Goal: Information Seeking & Learning: Learn about a topic

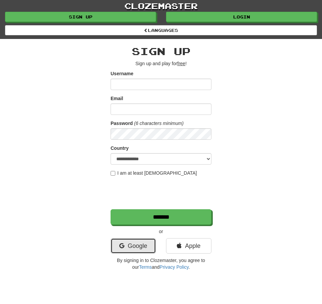
click at [130, 249] on link "Google" at bounding box center [132, 245] width 45 height 15
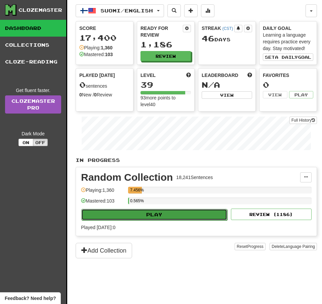
click at [163, 217] on button "Play" at bounding box center [154, 214] width 146 height 11
select select "**"
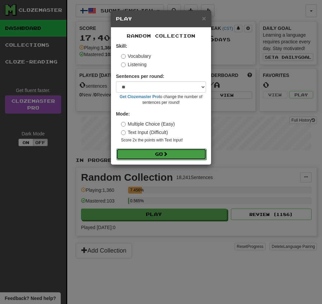
click at [171, 152] on button "Go" at bounding box center [161, 153] width 90 height 11
